Goal: Find contact information

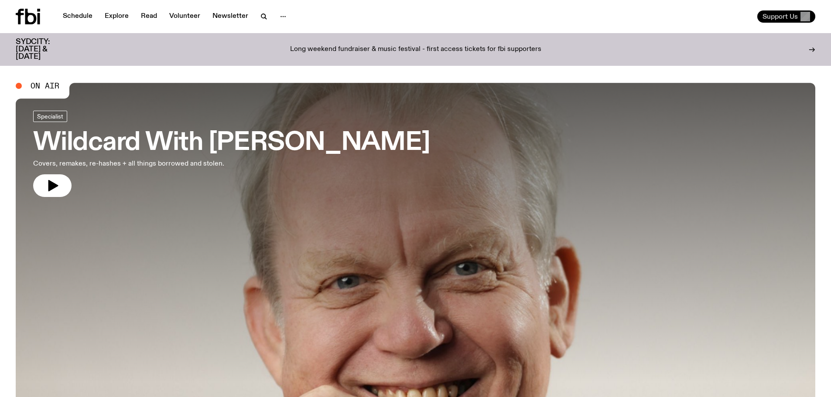
click at [797, 20] on span "Support Us" at bounding box center [779, 17] width 35 height 8
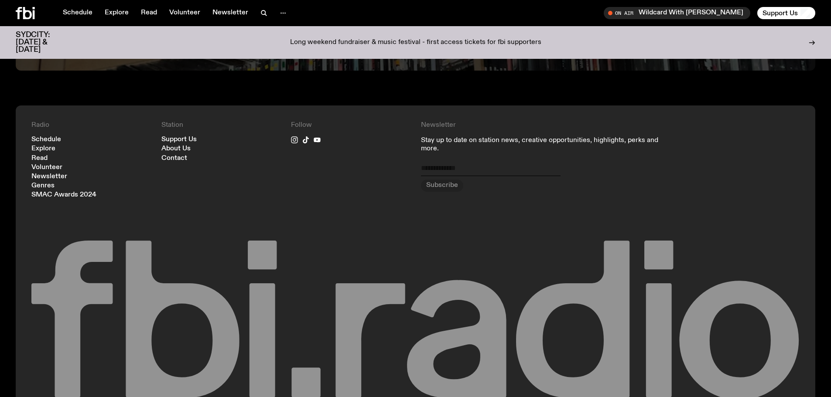
scroll to position [2311, 0]
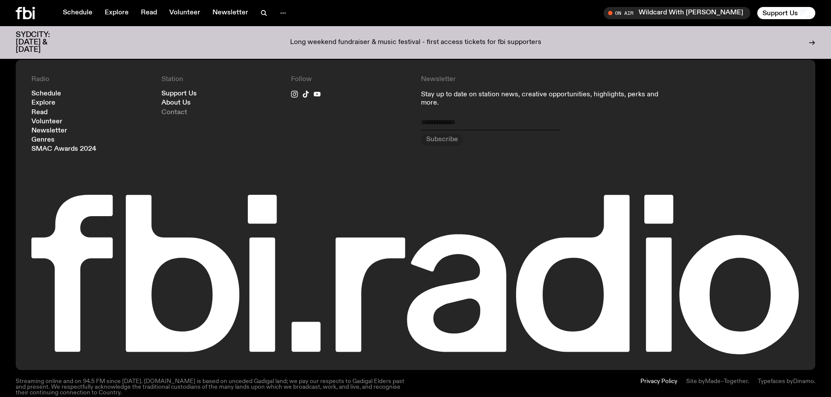
click at [168, 109] on link "Contact" at bounding box center [174, 112] width 26 height 7
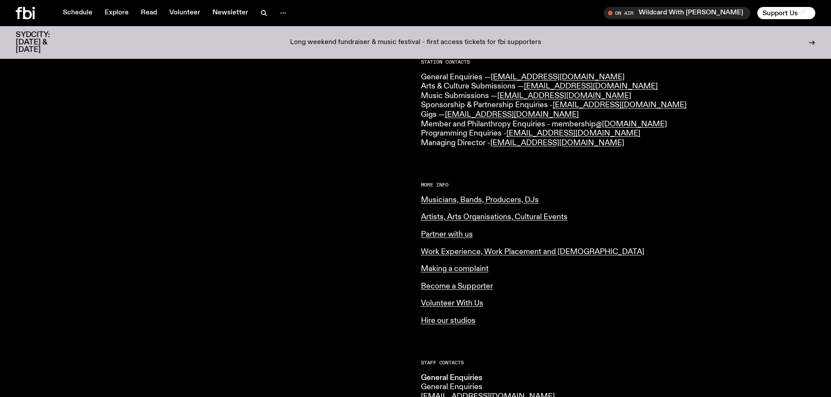
scroll to position [262, 0]
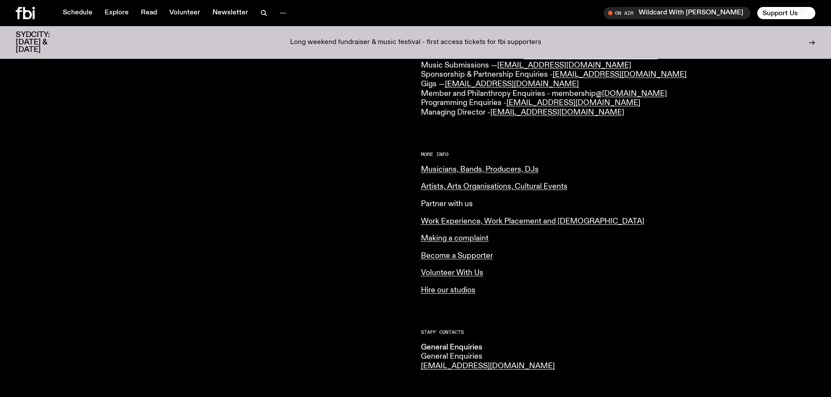
click at [456, 203] on link "Partner with us" at bounding box center [447, 204] width 52 height 8
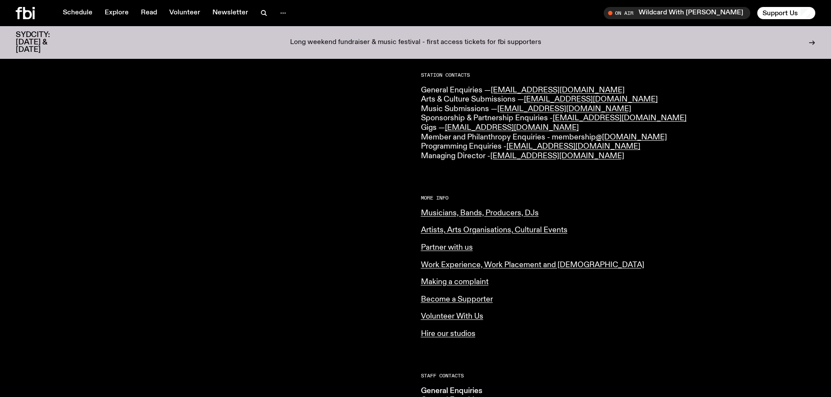
scroll to position [174, 0]
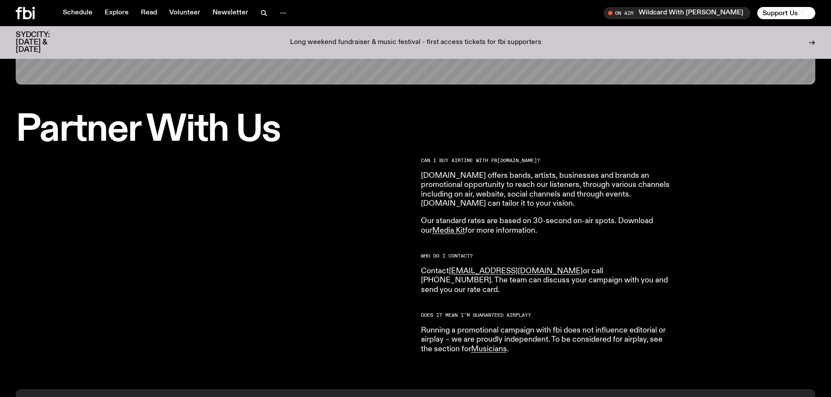
scroll to position [258, 0]
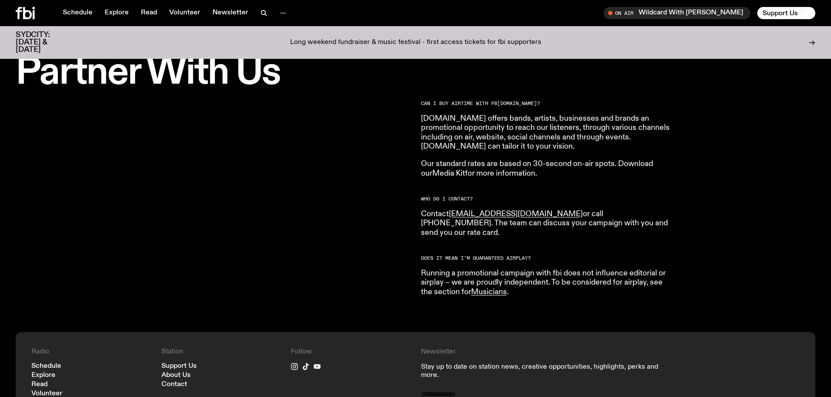
click at [438, 176] on link "Media Kit" at bounding box center [448, 174] width 33 height 8
click at [601, 119] on p "fbi.radio offers bands, artists, businesses and brands an promotional opportuni…" at bounding box center [546, 132] width 251 height 37
click at [499, 217] on link "[EMAIL_ADDRESS][DOMAIN_NAME]" at bounding box center [516, 214] width 134 height 8
